Goal: Information Seeking & Learning: Learn about a topic

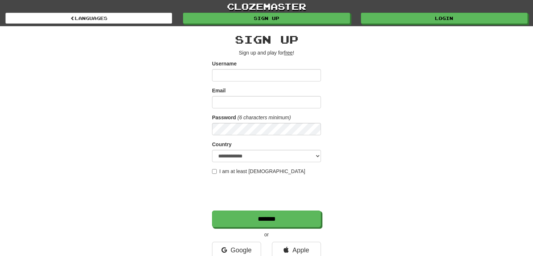
click at [399, 27] on div "**********" at bounding box center [266, 153] width 425 height 254
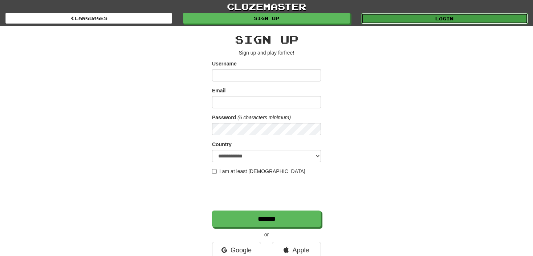
click at [395, 23] on link "Login" at bounding box center [444, 18] width 167 height 11
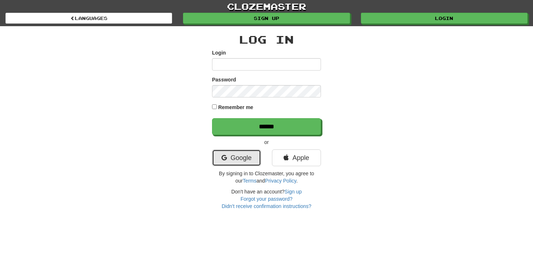
click at [227, 161] on link "Google" at bounding box center [236, 157] width 49 height 17
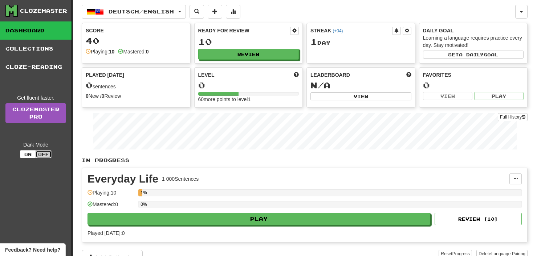
click at [48, 155] on button "Off" at bounding box center [44, 154] width 16 height 8
click at [27, 156] on button "On" at bounding box center [28, 154] width 16 height 8
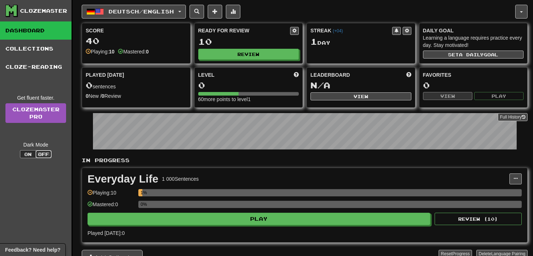
click at [45, 156] on button "Off" at bounding box center [44, 154] width 16 height 8
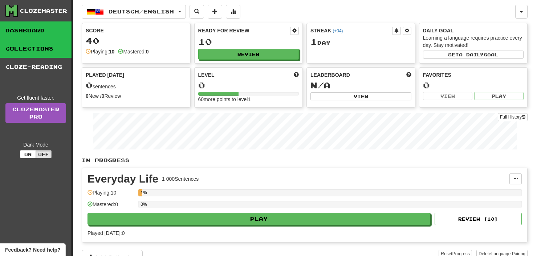
click at [48, 54] on link "Collections" at bounding box center [36, 49] width 72 height 18
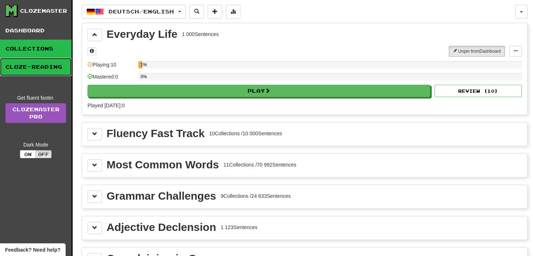
click at [35, 70] on link "Cloze-Reading" at bounding box center [36, 67] width 72 height 18
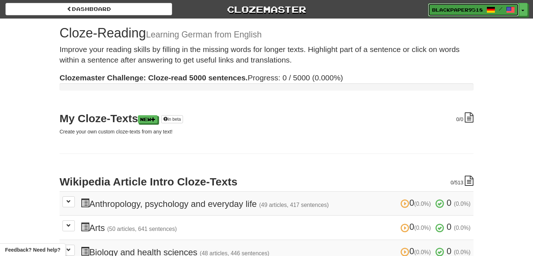
click at [465, 9] on span "BlackPaper9518" at bounding box center [457, 10] width 51 height 7
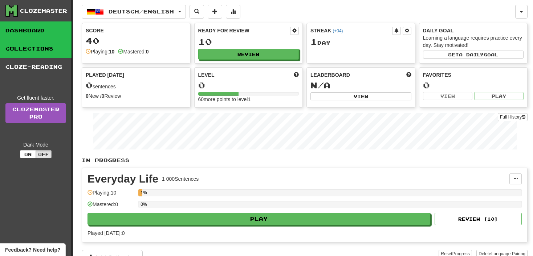
click at [46, 43] on link "Collections" at bounding box center [36, 49] width 72 height 18
